Goal: Task Accomplishment & Management: Use online tool/utility

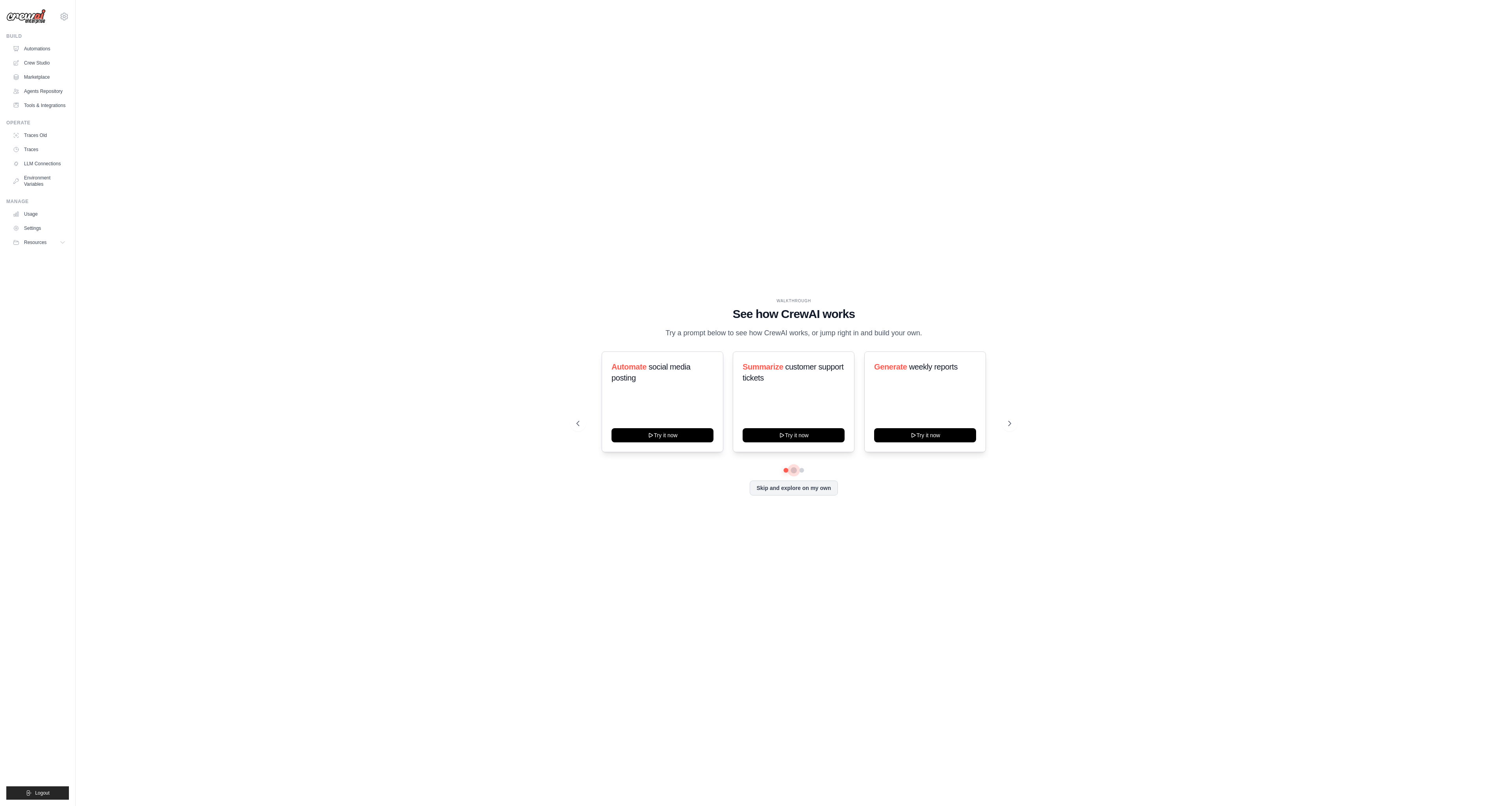
click at [794, 470] on button at bounding box center [794, 470] width 6 height 6
click at [684, 437] on button "Try it now" at bounding box center [663, 435] width 102 height 14
click at [802, 470] on button at bounding box center [801, 470] width 6 height 6
click at [1011, 421] on icon at bounding box center [1010, 423] width 8 height 8
click at [806, 485] on button "Skip and explore on my own" at bounding box center [794, 487] width 88 height 15
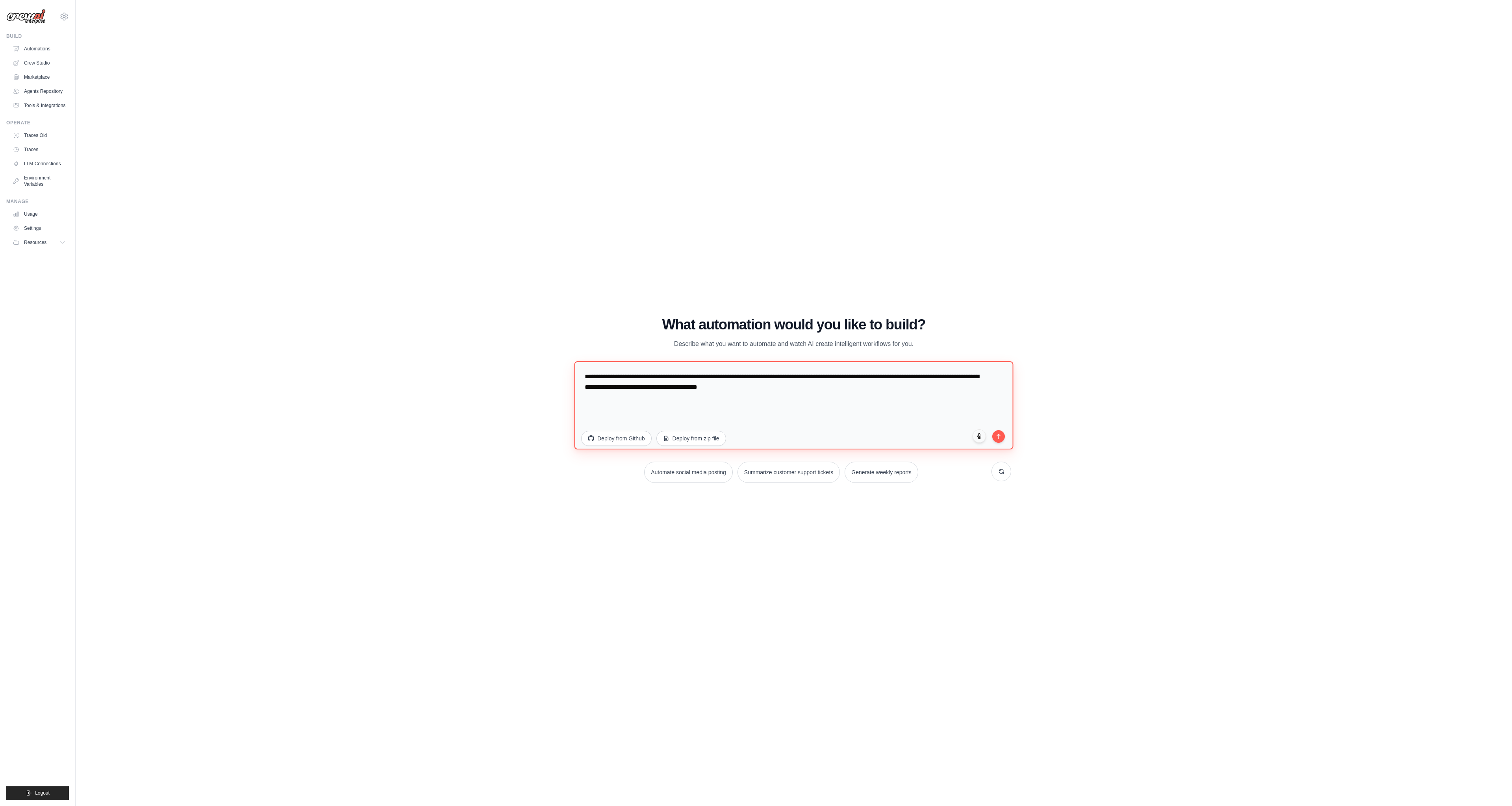
click at [696, 380] on textarea "**********" at bounding box center [794, 405] width 439 height 88
type textarea "**********"
drag, startPoint x: 1004, startPoint y: 435, endPoint x: 1079, endPoint y: 433, distance: 75.0
click at [1004, 435] on button "submit" at bounding box center [998, 435] width 14 height 13
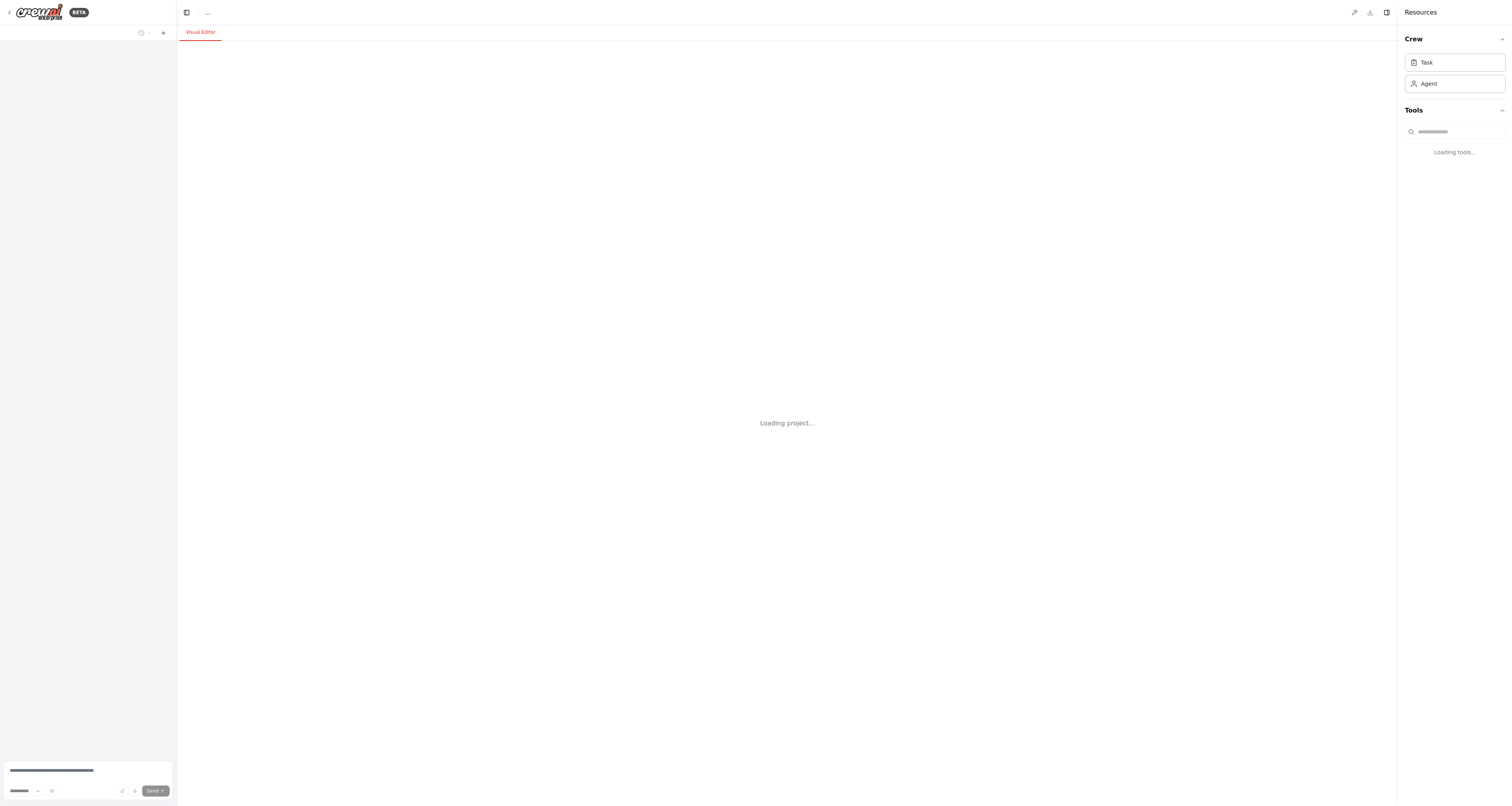
select select "****"
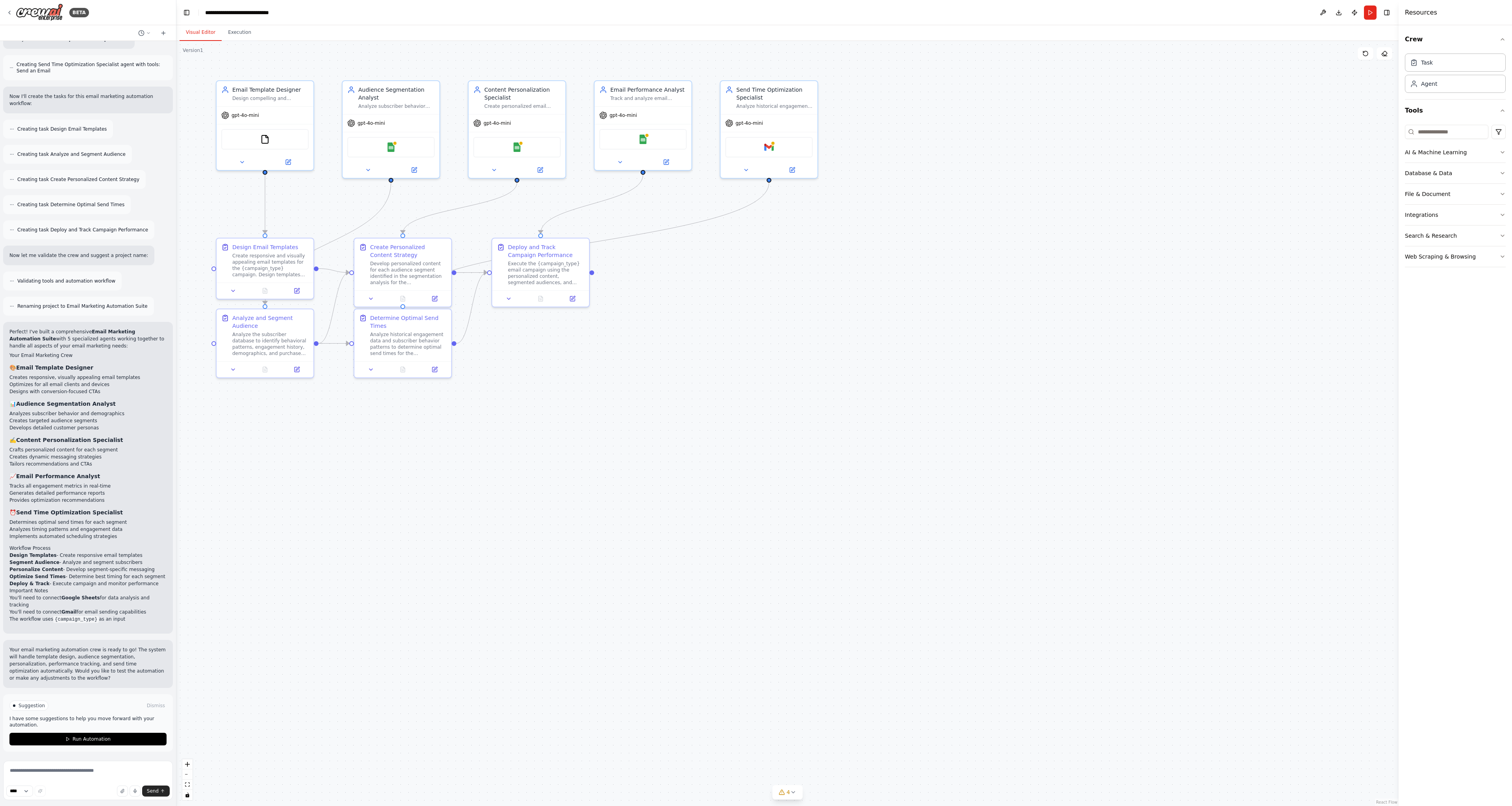
scroll to position [620, 0]
click at [10, 13] on icon at bounding box center [9, 12] width 2 height 3
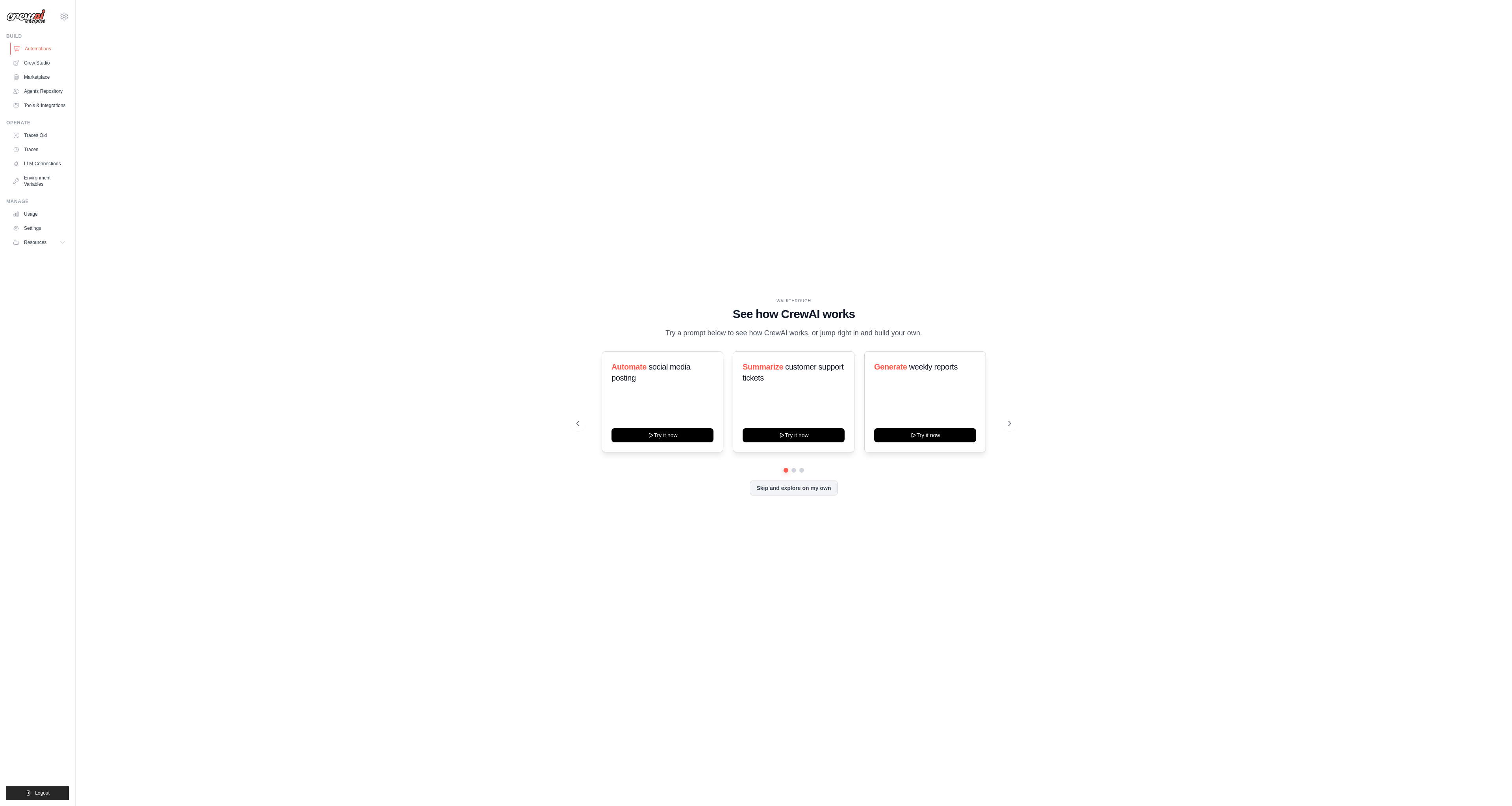
click at [46, 48] on link "Automations" at bounding box center [39, 48] width 59 height 12
drag, startPoint x: 268, startPoint y: 151, endPoint x: 701, endPoint y: 367, distance: 483.9
click at [686, 334] on div "WALKTHROUGH See how [PERSON_NAME] works Try a prompt below to see how [PERSON_N…" at bounding box center [794, 402] width 1411 height 790
click at [1016, 424] on button at bounding box center [1010, 423] width 16 height 16
click at [1013, 424] on icon at bounding box center [1010, 423] width 8 height 8
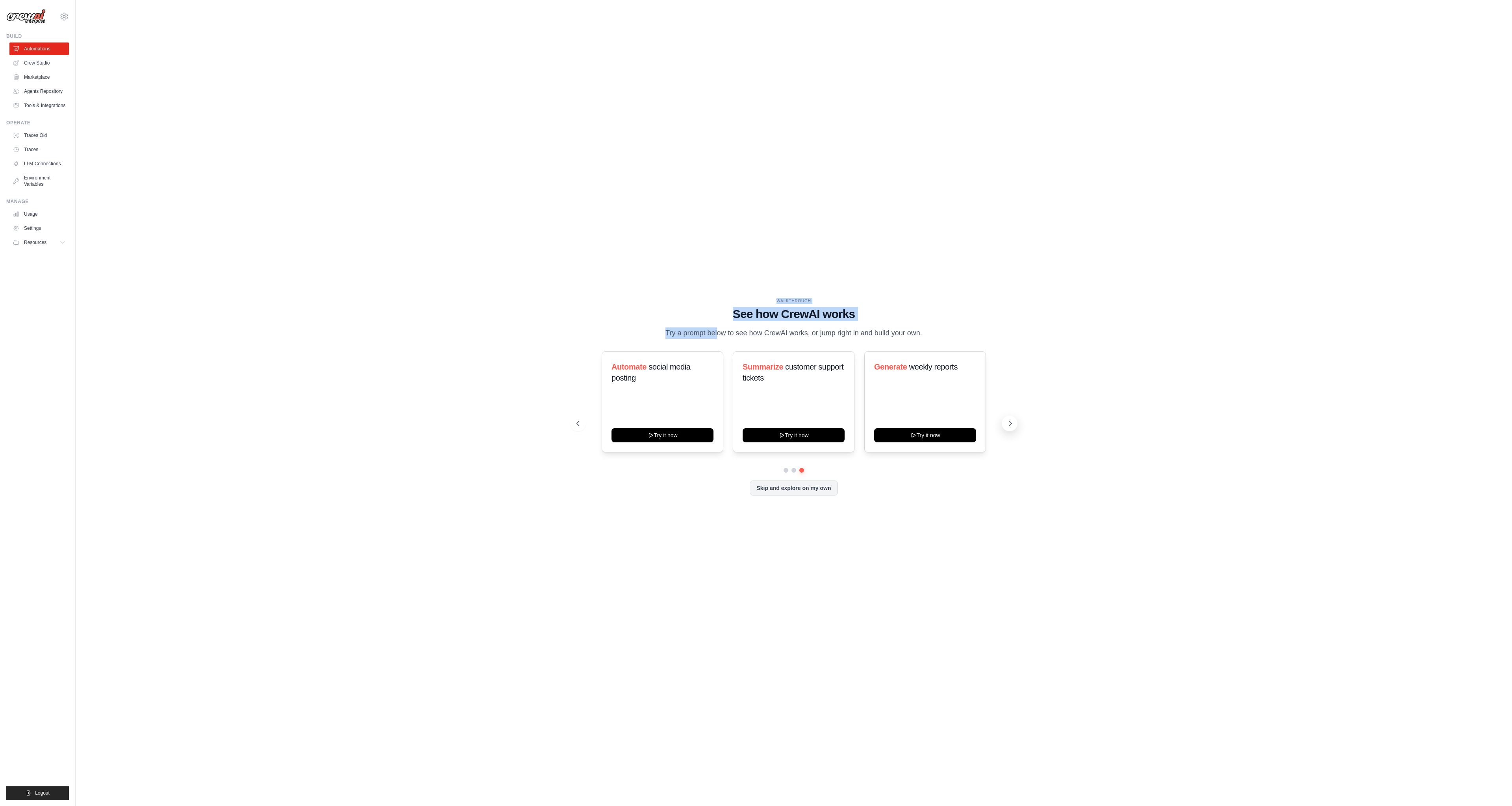
click at [1013, 424] on icon at bounding box center [1010, 423] width 8 height 8
click at [1018, 462] on div "WALKTHROUGH See how [PERSON_NAME] works Try a prompt below to see how [PERSON_N…" at bounding box center [794, 403] width 454 height 210
click at [1011, 425] on icon at bounding box center [1010, 423] width 8 height 8
click at [1010, 426] on icon at bounding box center [1010, 423] width 8 height 8
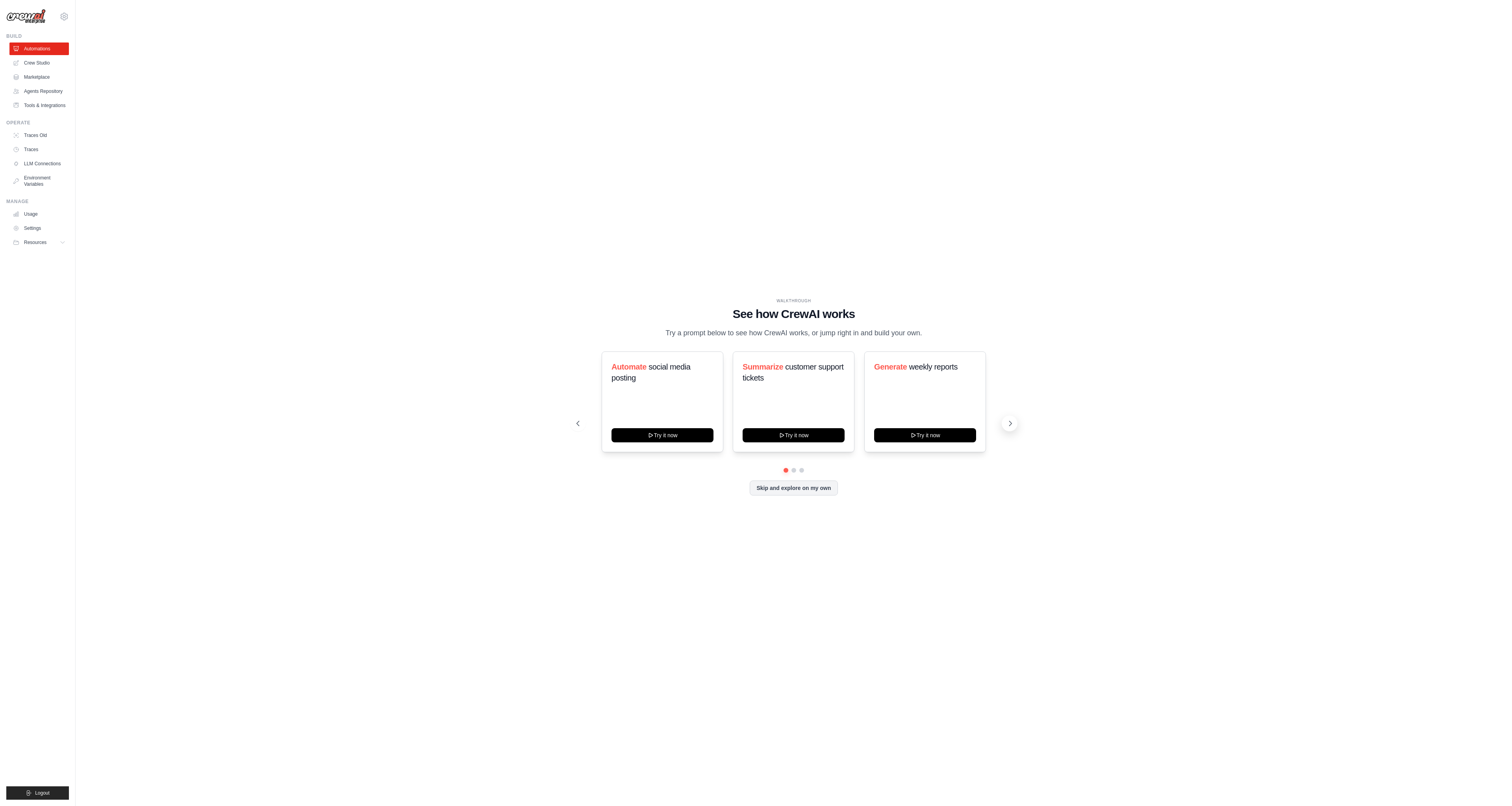
click at [1010, 426] on icon at bounding box center [1010, 423] width 8 height 8
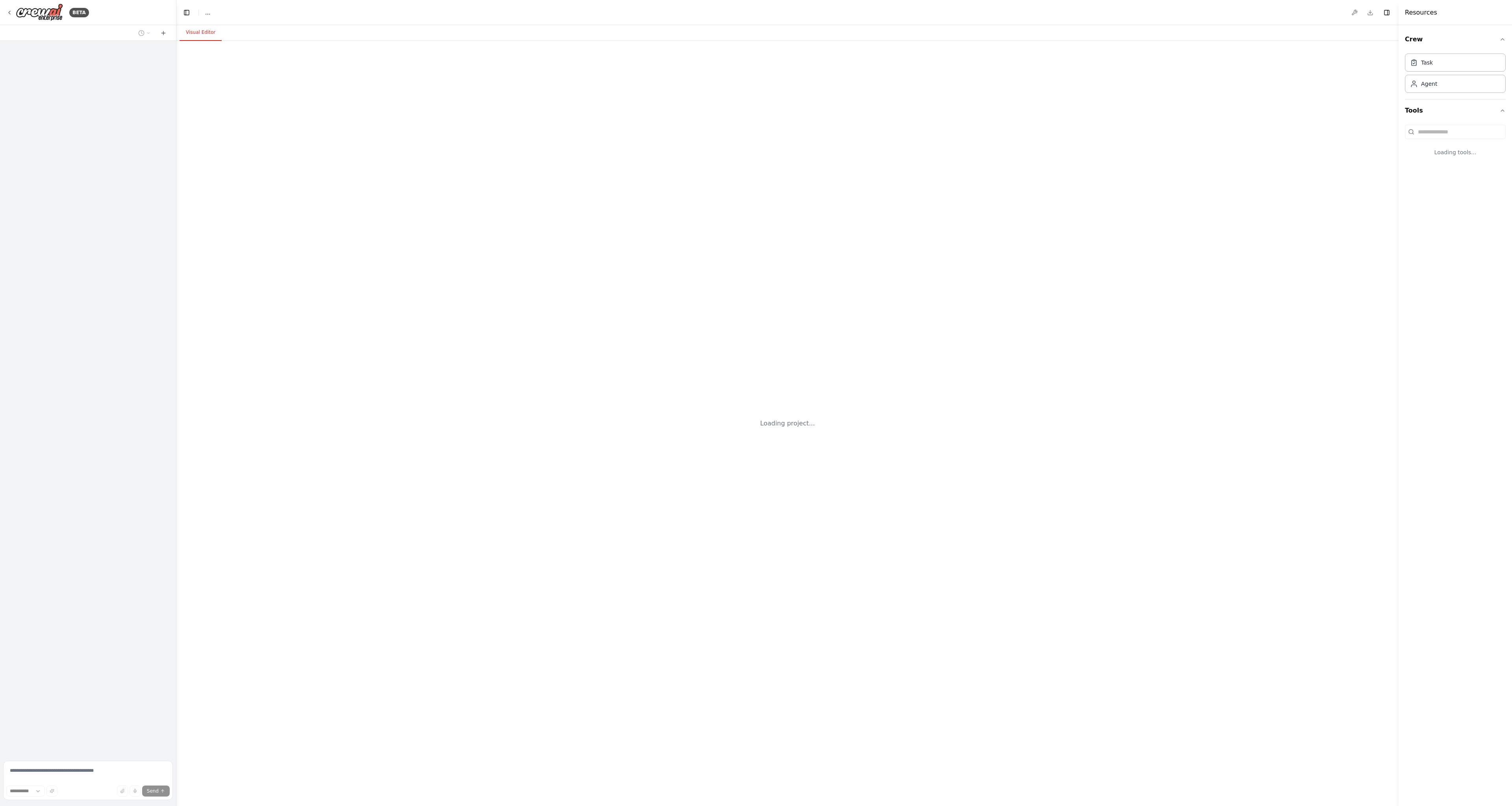
select select "****"
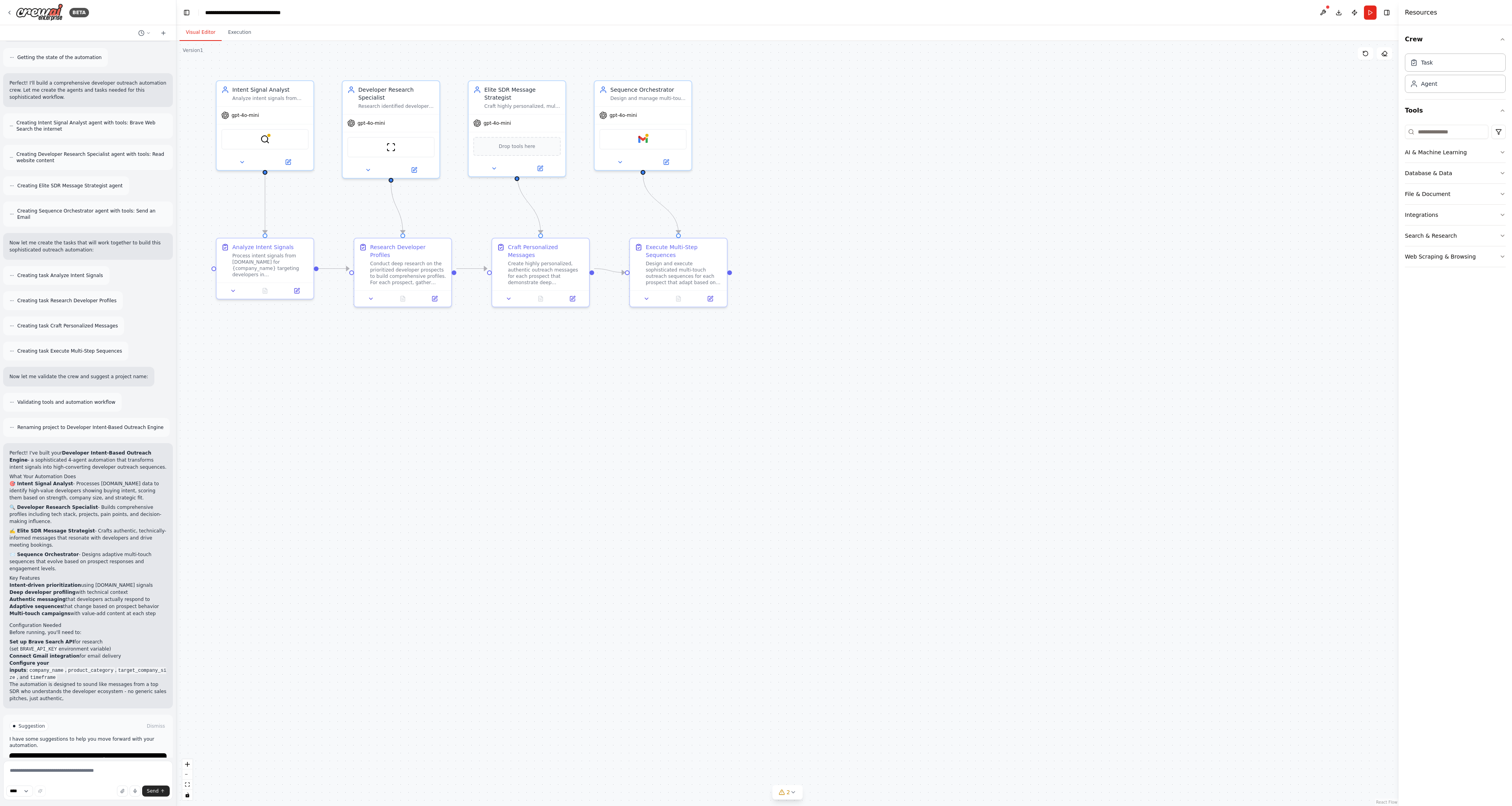
scroll to position [332, 0]
click at [272, 139] on div "BraveSearchTool" at bounding box center [265, 137] width 87 height 21
click at [272, 138] on div "BraveSearchTool" at bounding box center [265, 137] width 87 height 21
click at [273, 138] on div "BraveSearchTool" at bounding box center [265, 137] width 87 height 21
click at [65, 660] on code "company_name" at bounding box center [46, 663] width 37 height 7
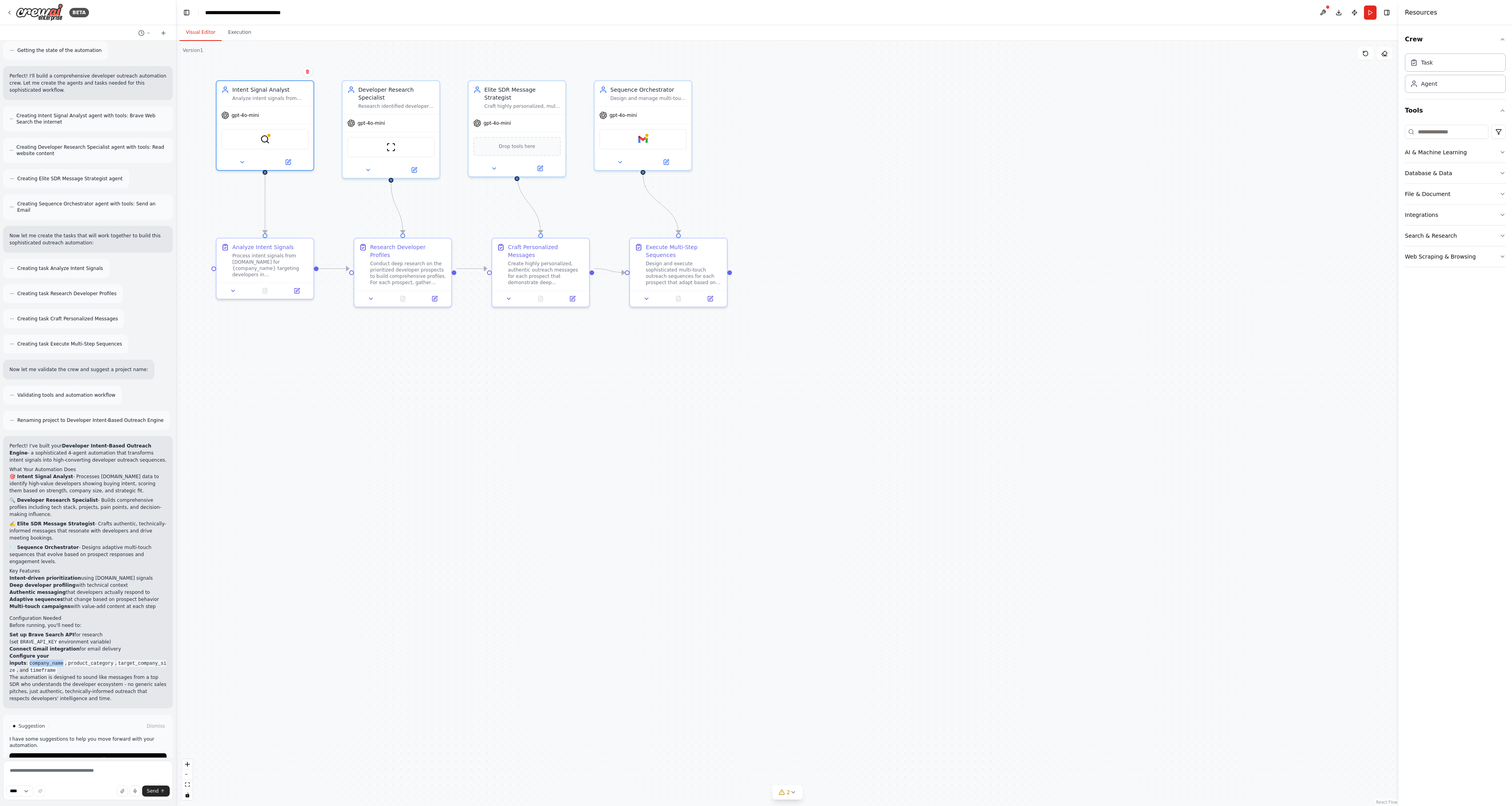
click at [65, 660] on code "company_name" at bounding box center [46, 663] width 37 height 7
click at [115, 660] on code "product_category" at bounding box center [90, 663] width 49 height 7
click at [41, 660] on code "target_company_size" at bounding box center [87, 667] width 157 height 14
click at [42, 660] on code "target_company_size" at bounding box center [87, 667] width 157 height 14
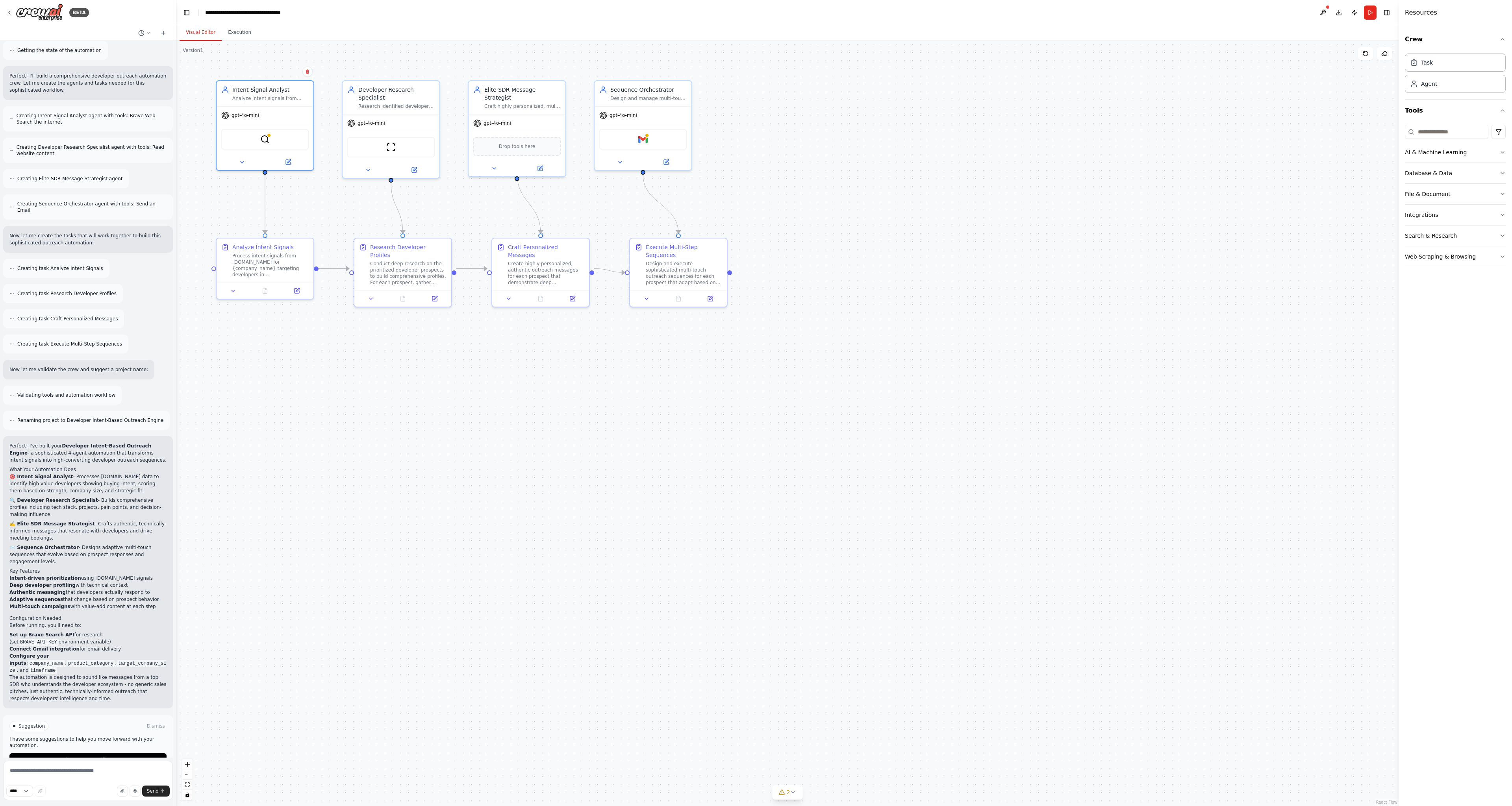
click at [58, 667] on code "timeframe" at bounding box center [43, 670] width 29 height 7
click at [120, 673] on p "The automation is designed to sound like messages from a top SDR who understand…" at bounding box center [88, 688] width 157 height 28
